Goal: Task Accomplishment & Management: Manage account settings

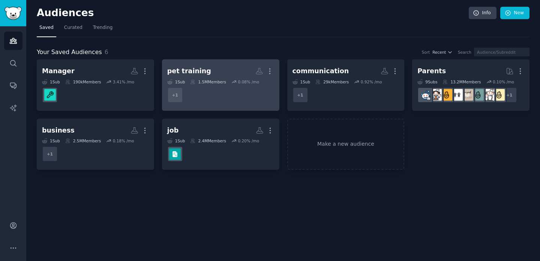
click at [199, 72] on div "pet training" at bounding box center [189, 70] width 44 height 9
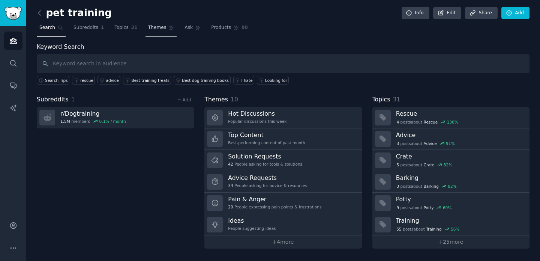
click at [148, 28] on span "Themes" at bounding box center [157, 27] width 18 height 7
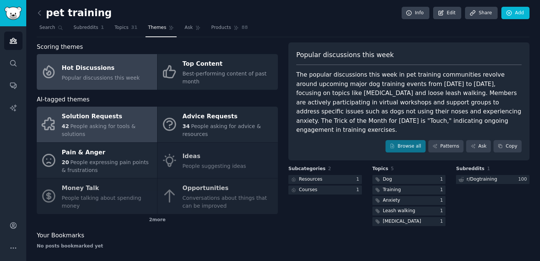
click at [92, 124] on span "People asking for tools & solutions" at bounding box center [99, 130] width 74 height 14
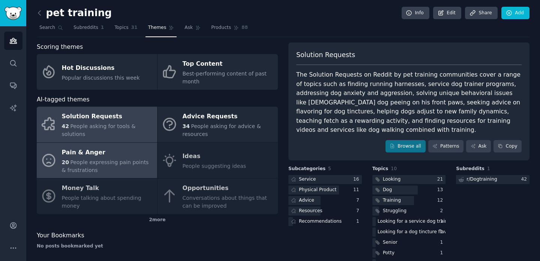
click at [89, 155] on div "Pain & Anger" at bounding box center [107, 152] width 91 height 12
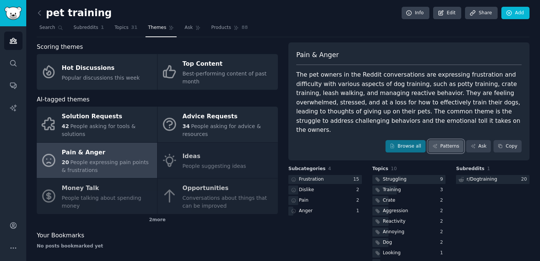
click at [441, 142] on link "Patterns" at bounding box center [445, 146] width 35 height 13
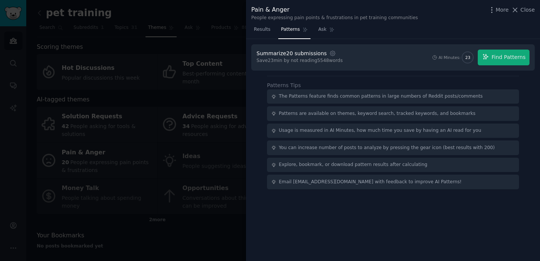
click at [213, 225] on div at bounding box center [270, 130] width 540 height 261
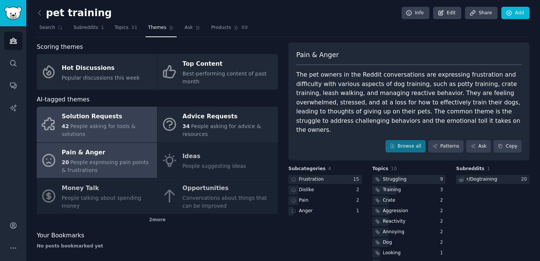
click at [111, 128] on span "People asking for tools & solutions" at bounding box center [99, 130] width 74 height 14
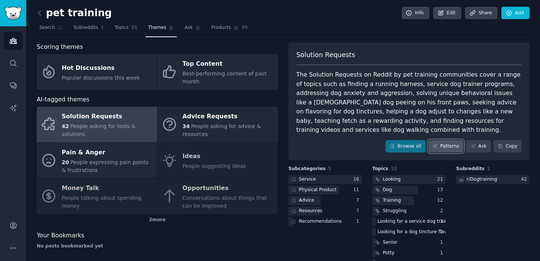
click at [447, 143] on link "Patterns" at bounding box center [445, 146] width 35 height 13
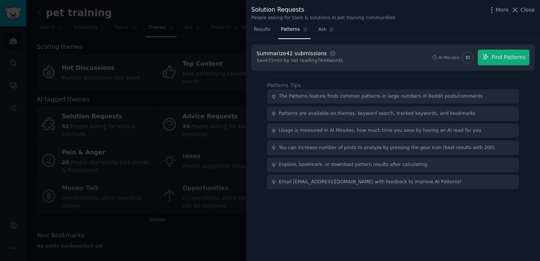
click at [213, 232] on div at bounding box center [270, 130] width 540 height 261
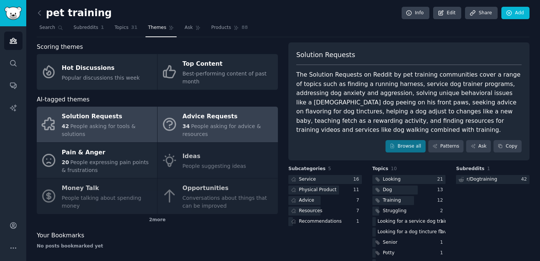
click at [225, 130] on div "34 People asking for advice & resources" at bounding box center [228, 130] width 91 height 16
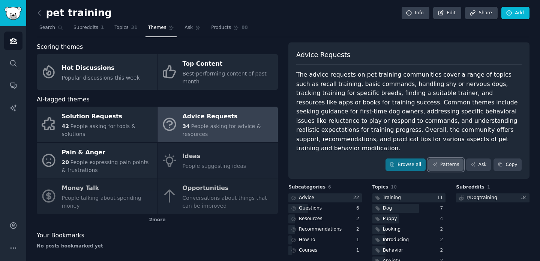
click at [437, 158] on link "Patterns" at bounding box center [445, 164] width 35 height 13
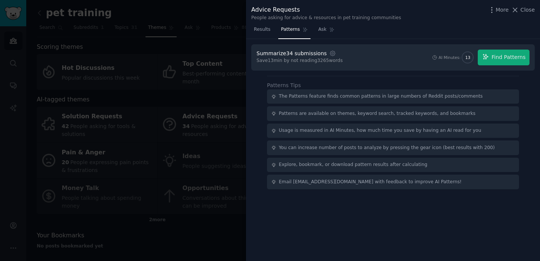
click at [152, 46] on div at bounding box center [270, 130] width 540 height 261
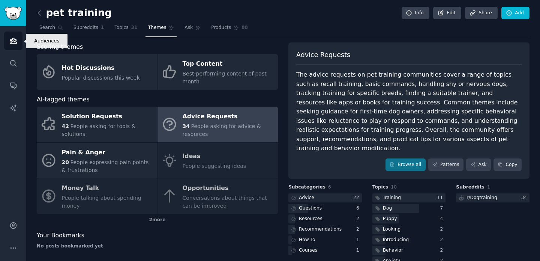
click at [13, 43] on icon "Sidebar" at bounding box center [13, 40] width 7 height 5
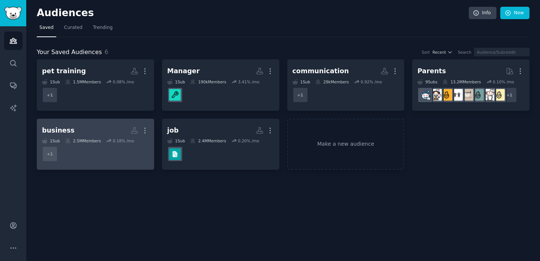
click at [105, 145] on dd "+ 1" at bounding box center [95, 153] width 107 height 21
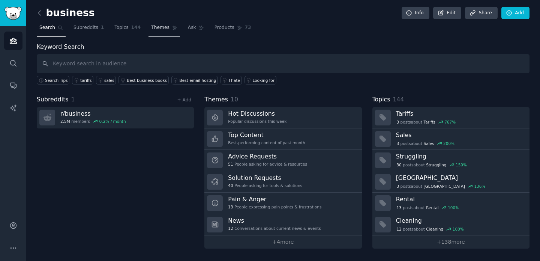
click at [161, 29] on span "Themes" at bounding box center [160, 27] width 18 height 7
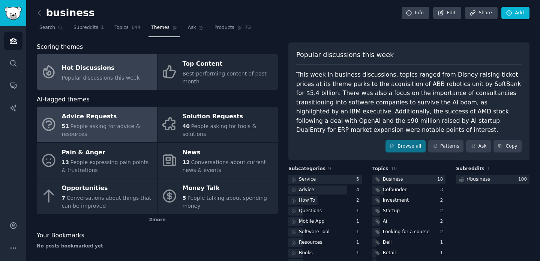
click at [118, 111] on div "Advice Requests" at bounding box center [107, 117] width 91 height 12
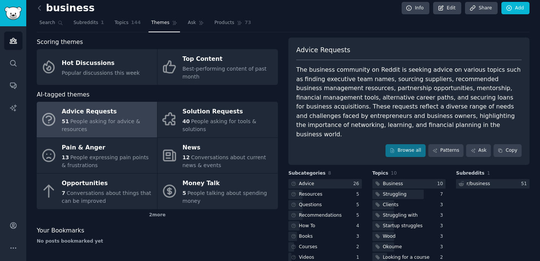
scroll to position [6, 0]
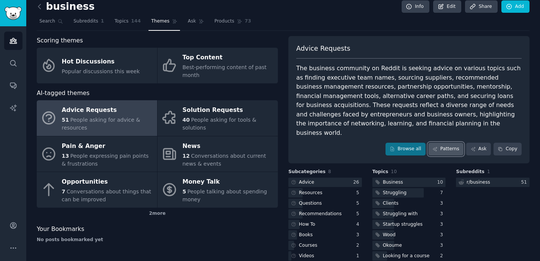
click at [437, 142] on link "Patterns" at bounding box center [445, 148] width 35 height 13
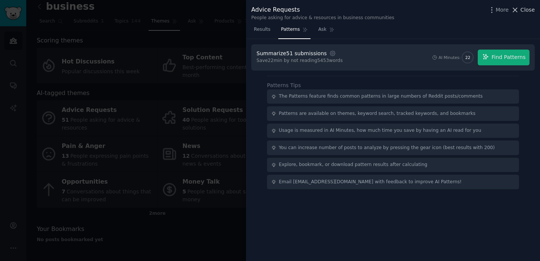
click at [522, 10] on span "Close" at bounding box center [527, 10] width 14 height 8
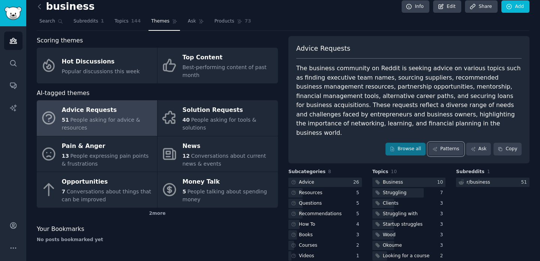
scroll to position [11, 0]
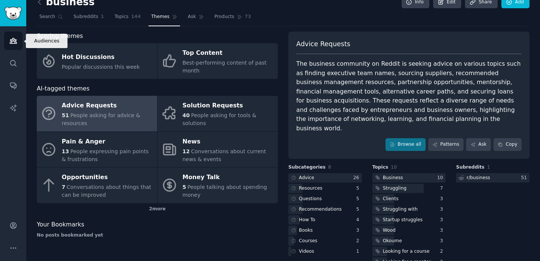
click at [10, 41] on icon "Sidebar" at bounding box center [13, 40] width 7 height 5
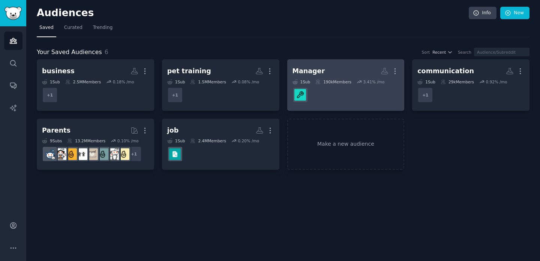
click at [339, 78] on div "Manager More 1 Sub 190k Members 3.41 % /mo" at bounding box center [345, 84] width 107 height 41
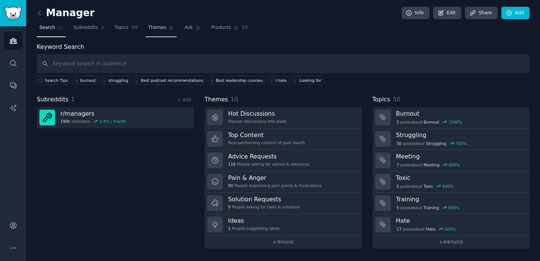
click at [165, 31] on link "Themes" at bounding box center [160, 29] width 31 height 15
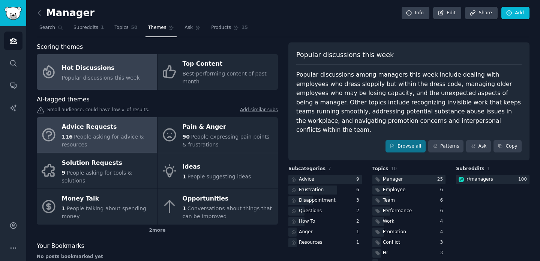
click at [88, 133] on span "People asking for advice & resources" at bounding box center [103, 140] width 82 height 14
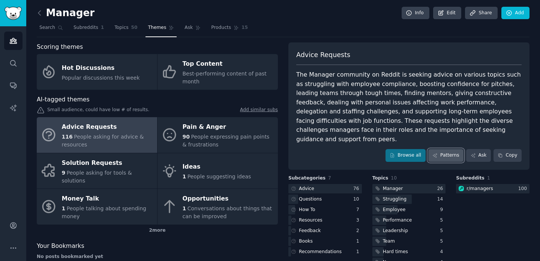
click at [445, 149] on link "Patterns" at bounding box center [445, 155] width 35 height 13
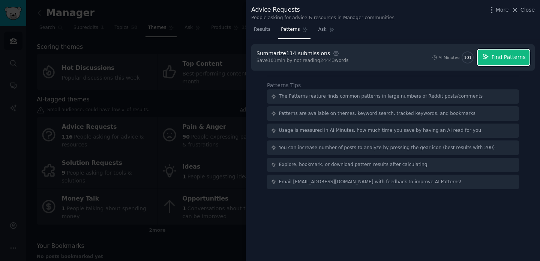
click at [501, 57] on span "Find Patterns" at bounding box center [509, 57] width 34 height 8
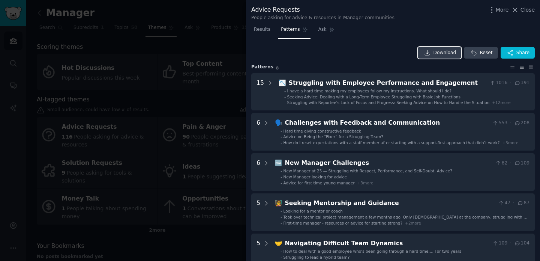
click at [445, 52] on span "Download" at bounding box center [444, 52] width 23 height 7
click at [155, 4] on div at bounding box center [270, 130] width 540 height 261
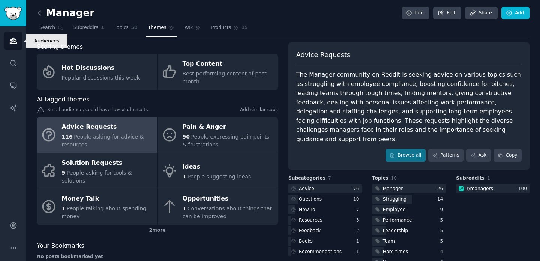
click at [13, 43] on icon "Sidebar" at bounding box center [13, 41] width 8 height 8
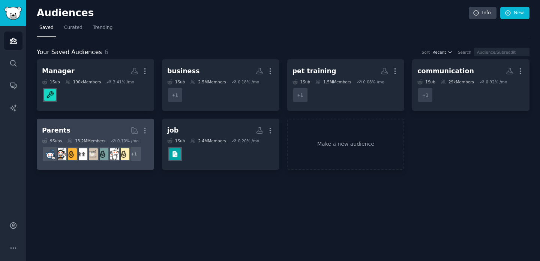
click at [94, 129] on h2 "Parents More" at bounding box center [95, 130] width 107 height 13
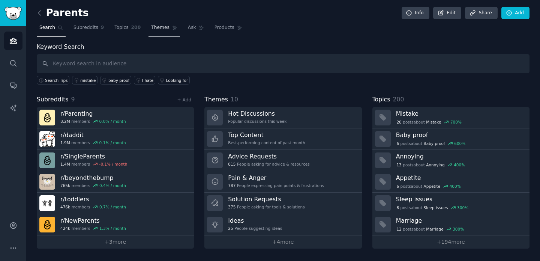
click at [161, 30] on span "Themes" at bounding box center [160, 27] width 18 height 7
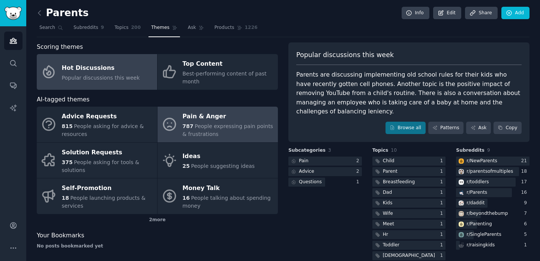
click at [216, 124] on span "People expressing pain points & frustrations" at bounding box center [228, 130] width 91 height 14
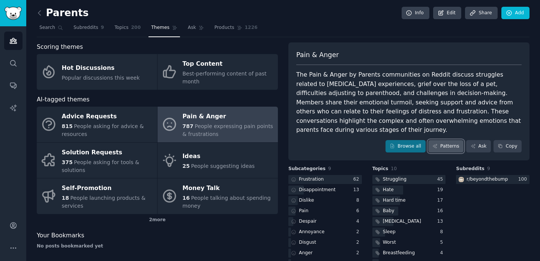
click at [439, 140] on link "Patterns" at bounding box center [445, 146] width 35 height 13
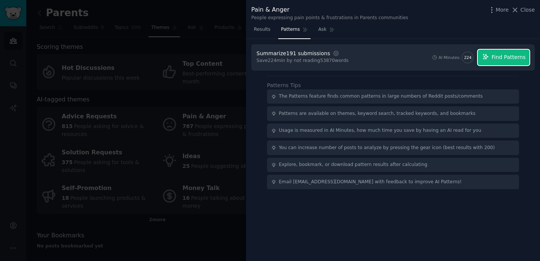
click at [505, 58] on span "Find Patterns" at bounding box center [509, 57] width 34 height 8
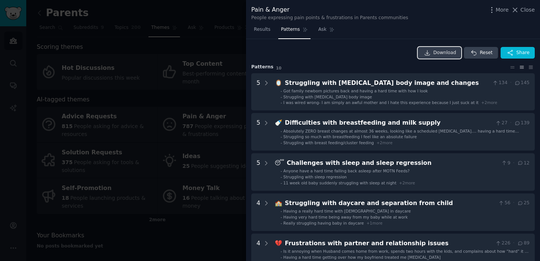
click at [444, 51] on span "Download" at bounding box center [444, 52] width 23 height 7
click at [522, 7] on span "Close" at bounding box center [527, 10] width 14 height 8
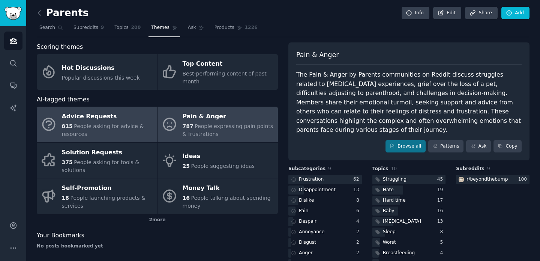
click at [118, 126] on span "People asking for advice & resources" at bounding box center [103, 130] width 82 height 14
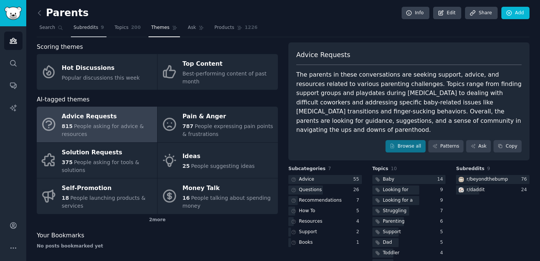
click at [84, 27] on span "Subreddits" at bounding box center [85, 27] width 25 height 7
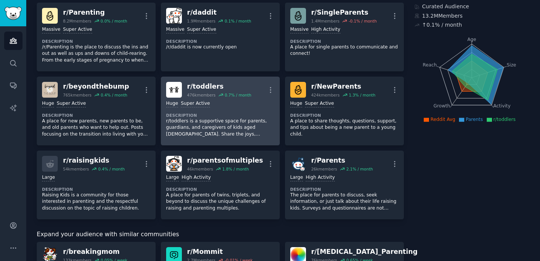
scroll to position [54, 0]
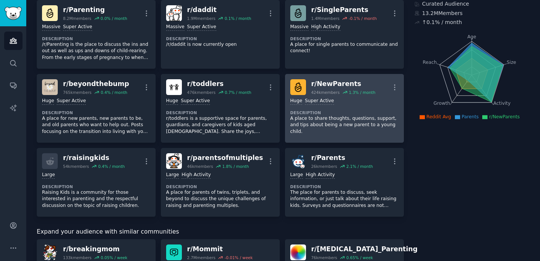
click at [324, 86] on div "r/ NewParents" at bounding box center [343, 83] width 64 height 9
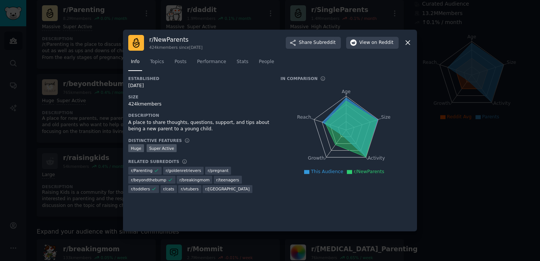
click at [409, 40] on icon at bounding box center [408, 43] width 8 height 8
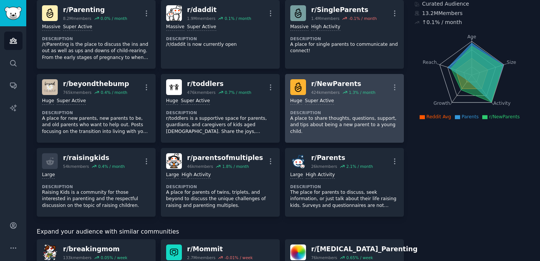
click at [331, 84] on div "r/ NewParents" at bounding box center [343, 83] width 64 height 9
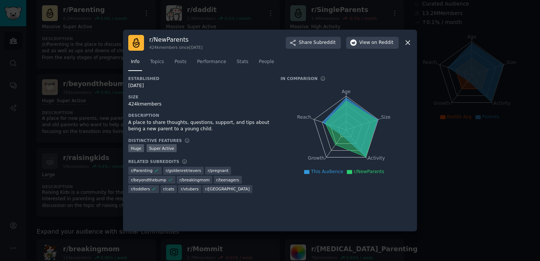
click at [408, 40] on icon at bounding box center [408, 43] width 8 height 8
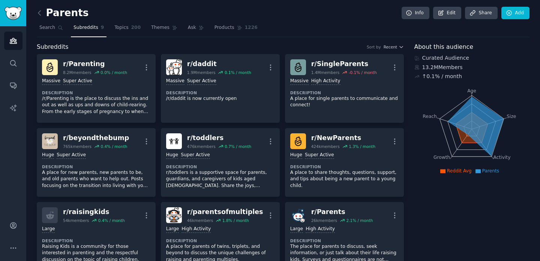
click at [95, 26] on span "Subreddits" at bounding box center [85, 27] width 25 height 7
click at [10, 39] on icon "Sidebar" at bounding box center [13, 41] width 8 height 8
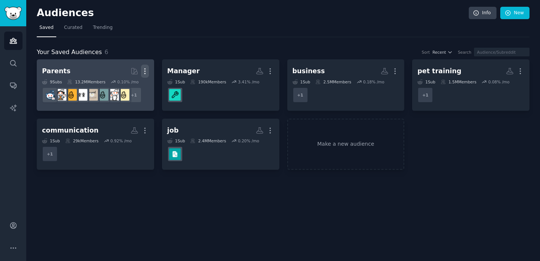
click at [143, 73] on icon "button" at bounding box center [145, 71] width 8 height 8
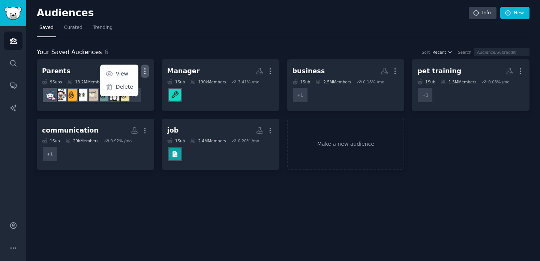
click at [181, 30] on nav "Saved Curated Trending" at bounding box center [283, 29] width 493 height 15
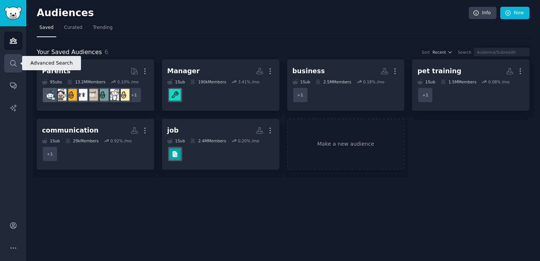
click at [12, 65] on icon "Sidebar" at bounding box center [13, 63] width 8 height 8
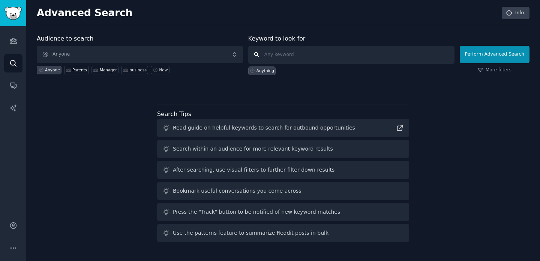
click at [273, 56] on input "text" at bounding box center [351, 55] width 206 height 18
type input "new parents"
click button "Perform Advanced Search" at bounding box center [495, 54] width 70 height 17
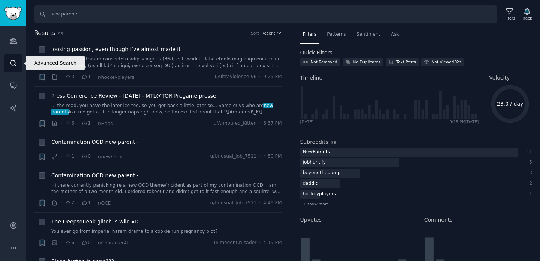
click at [15, 60] on icon "Sidebar" at bounding box center [13, 63] width 8 height 8
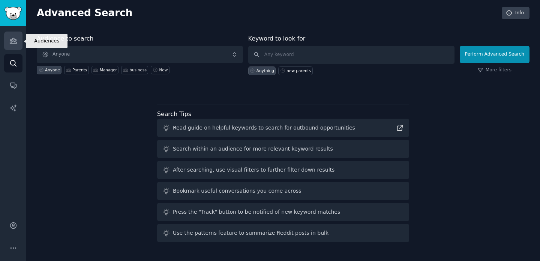
click at [14, 42] on icon "Sidebar" at bounding box center [13, 41] width 8 height 8
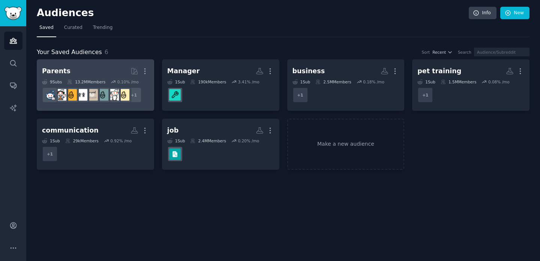
click at [106, 69] on h2 "Parents Curated by GummySearch More" at bounding box center [95, 70] width 107 height 13
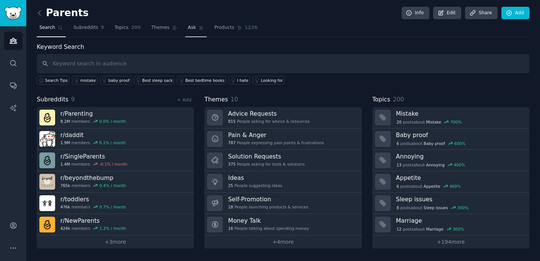
click at [195, 28] on link "Ask" at bounding box center [195, 29] width 21 height 15
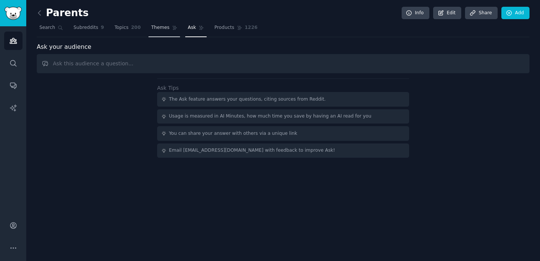
click at [166, 30] on span "Themes" at bounding box center [160, 27] width 18 height 7
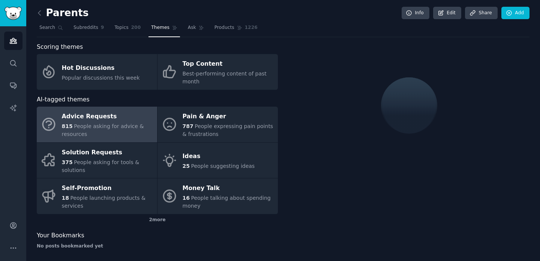
click at [123, 111] on div "Advice Requests" at bounding box center [107, 117] width 91 height 12
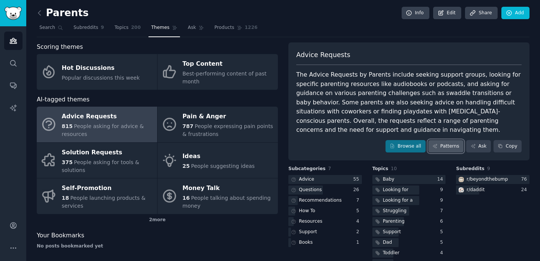
click at [448, 146] on link "Patterns" at bounding box center [445, 146] width 35 height 13
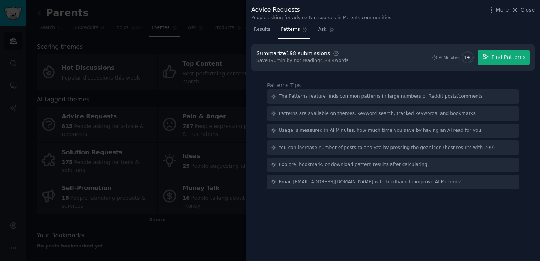
click at [152, 99] on div at bounding box center [270, 130] width 540 height 261
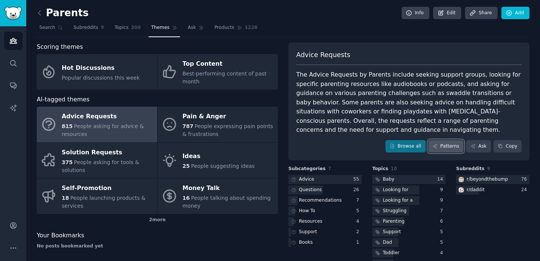
click at [450, 143] on link "Patterns" at bounding box center [445, 146] width 35 height 13
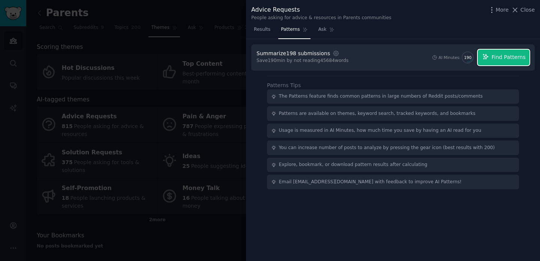
click at [495, 56] on span "Find Patterns" at bounding box center [509, 57] width 34 height 8
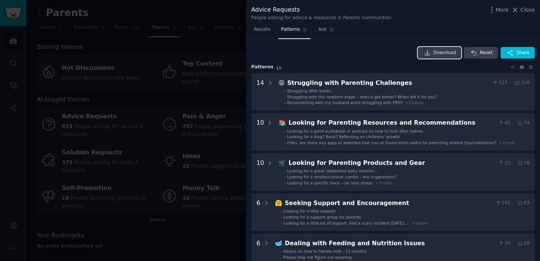
click at [437, 52] on span "Download" at bounding box center [444, 52] width 23 height 7
click at [59, 184] on div at bounding box center [270, 130] width 540 height 261
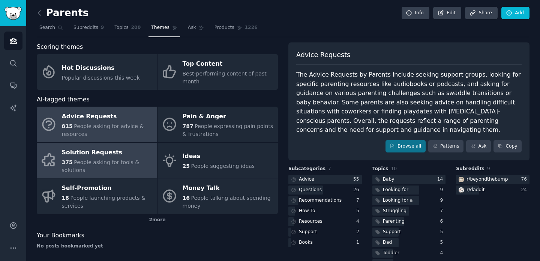
click at [96, 159] on span "People asking for tools & solutions" at bounding box center [101, 166] width 78 height 14
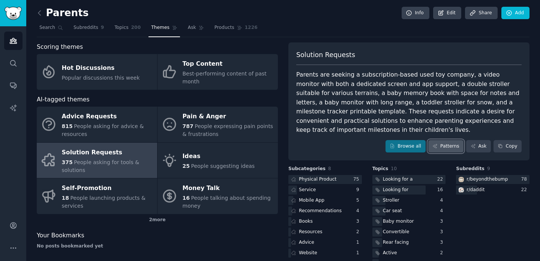
click at [441, 146] on link "Patterns" at bounding box center [445, 146] width 35 height 13
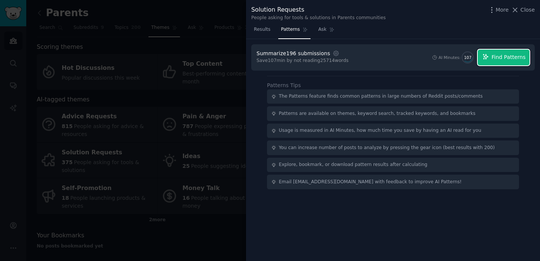
click at [497, 58] on span "Find Patterns" at bounding box center [509, 57] width 34 height 8
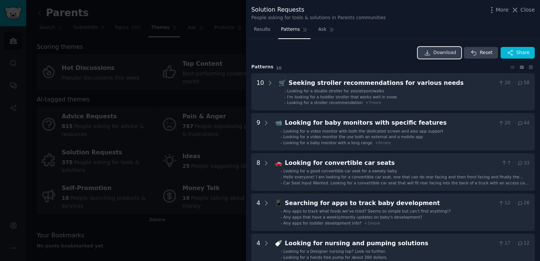
click at [442, 50] on span "Download" at bounding box center [444, 52] width 23 height 7
click at [17, 57] on div at bounding box center [270, 130] width 540 height 261
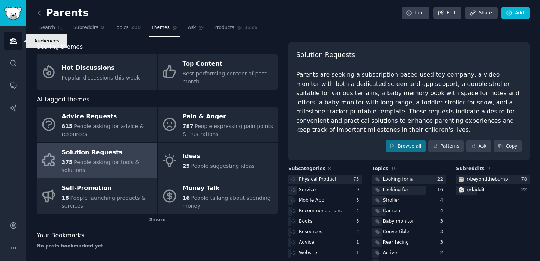
click at [14, 43] on icon "Sidebar" at bounding box center [13, 40] width 7 height 5
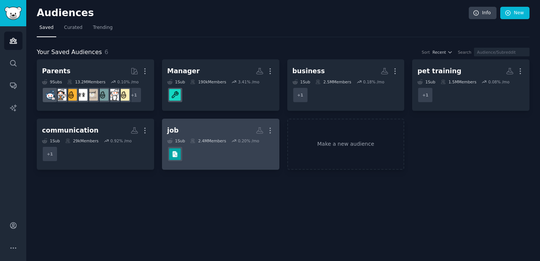
click at [221, 130] on h2 "job More" at bounding box center [220, 130] width 107 height 13
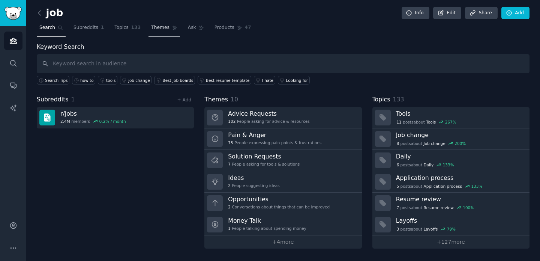
click at [164, 30] on span "Themes" at bounding box center [160, 27] width 18 height 7
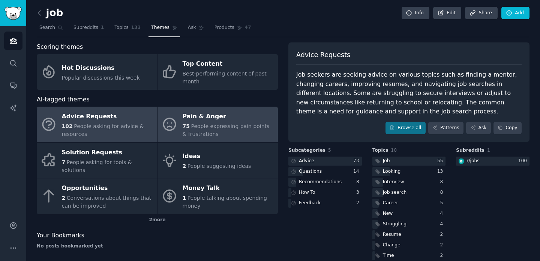
click at [217, 124] on span "People expressing pain points & frustrations" at bounding box center [226, 130] width 87 height 14
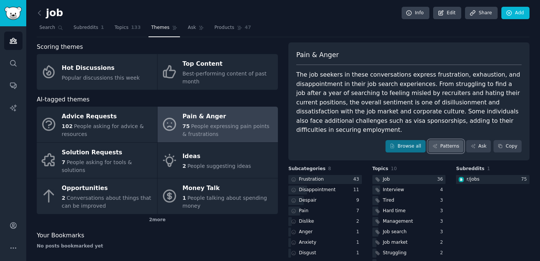
click at [450, 140] on link "Patterns" at bounding box center [445, 146] width 35 height 13
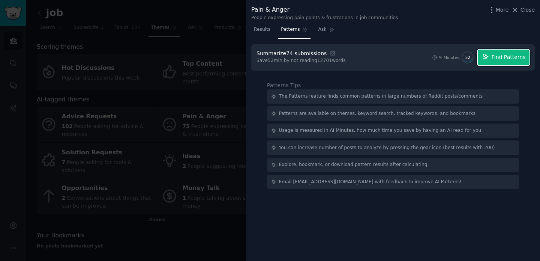
click at [501, 56] on span "Find Patterns" at bounding box center [509, 57] width 34 height 8
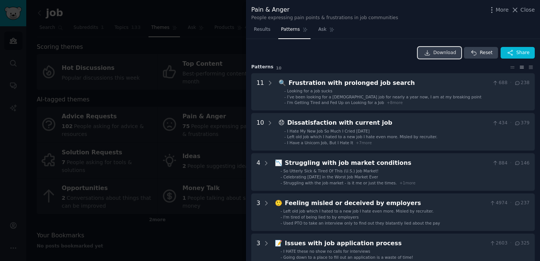
click at [444, 53] on span "Download" at bounding box center [444, 52] width 23 height 7
click at [526, 10] on span "Close" at bounding box center [527, 10] width 14 height 8
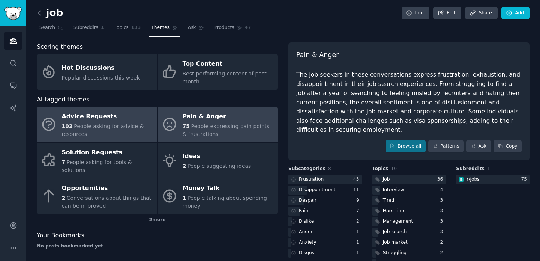
click at [102, 128] on span "People asking for advice & resources" at bounding box center [103, 130] width 82 height 14
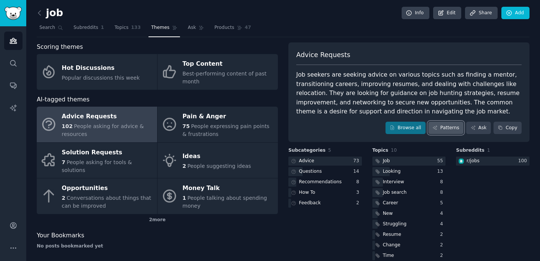
click at [438, 133] on link "Patterns" at bounding box center [445, 127] width 35 height 13
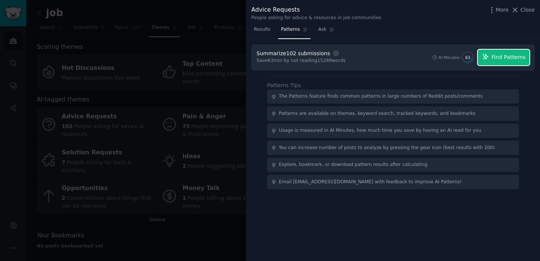
click at [499, 52] on button "Find Patterns" at bounding box center [504, 57] width 52 height 16
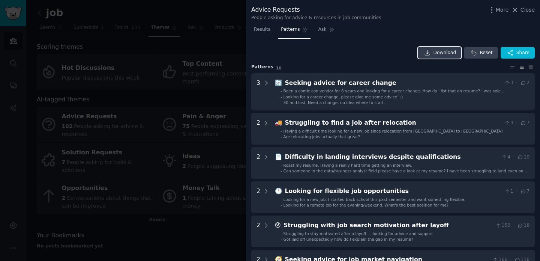
click at [446, 54] on span "Download" at bounding box center [444, 52] width 23 height 7
click at [526, 10] on span "Close" at bounding box center [527, 10] width 14 height 8
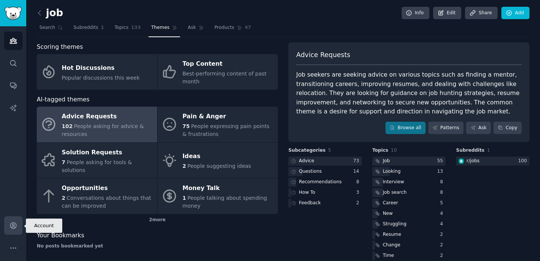
click at [16, 230] on link "Account" at bounding box center [13, 225] width 18 height 18
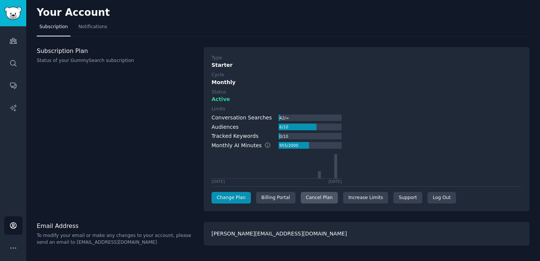
click at [312, 197] on div "Cancel Plan" at bounding box center [319, 198] width 37 height 12
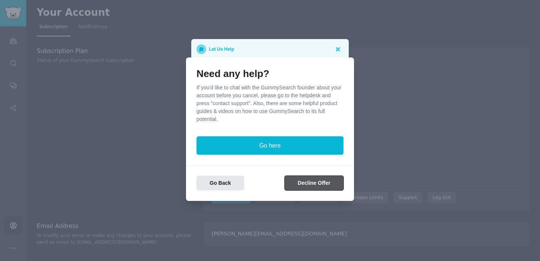
click at [313, 182] on button "Decline Offer" at bounding box center [314, 182] width 59 height 15
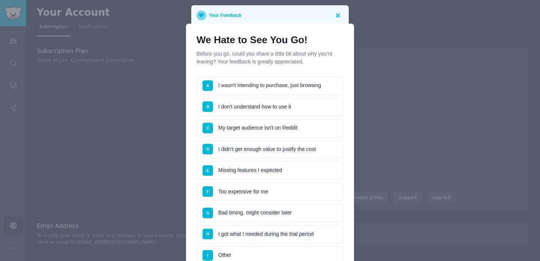
click at [286, 92] on li "A I wasn't intending to purchase, just browsing" at bounding box center [269, 85] width 147 height 19
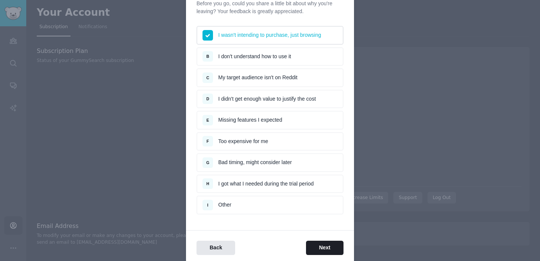
scroll to position [81, 0]
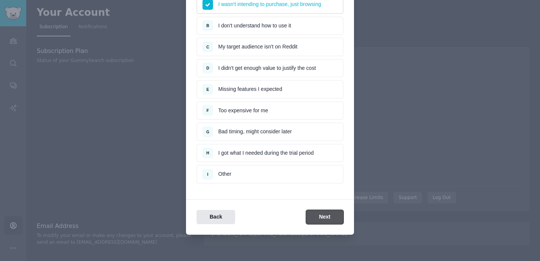
click at [322, 211] on button "Next" at bounding box center [324, 217] width 37 height 15
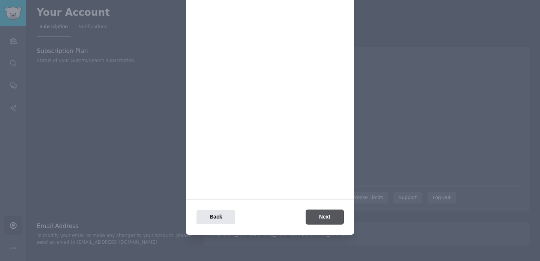
scroll to position [0, 0]
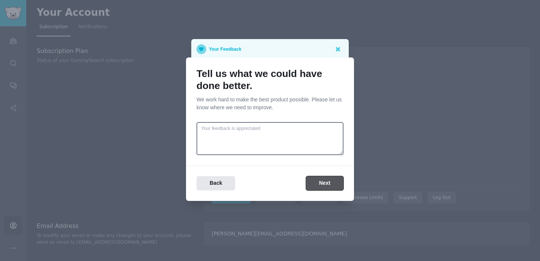
click at [329, 184] on button "Next" at bounding box center [324, 183] width 37 height 15
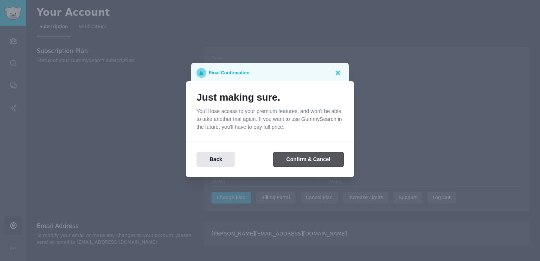
click at [313, 159] on button "Confirm & Cancel" at bounding box center [308, 159] width 70 height 15
